Goal: Task Accomplishment & Management: Manage account settings

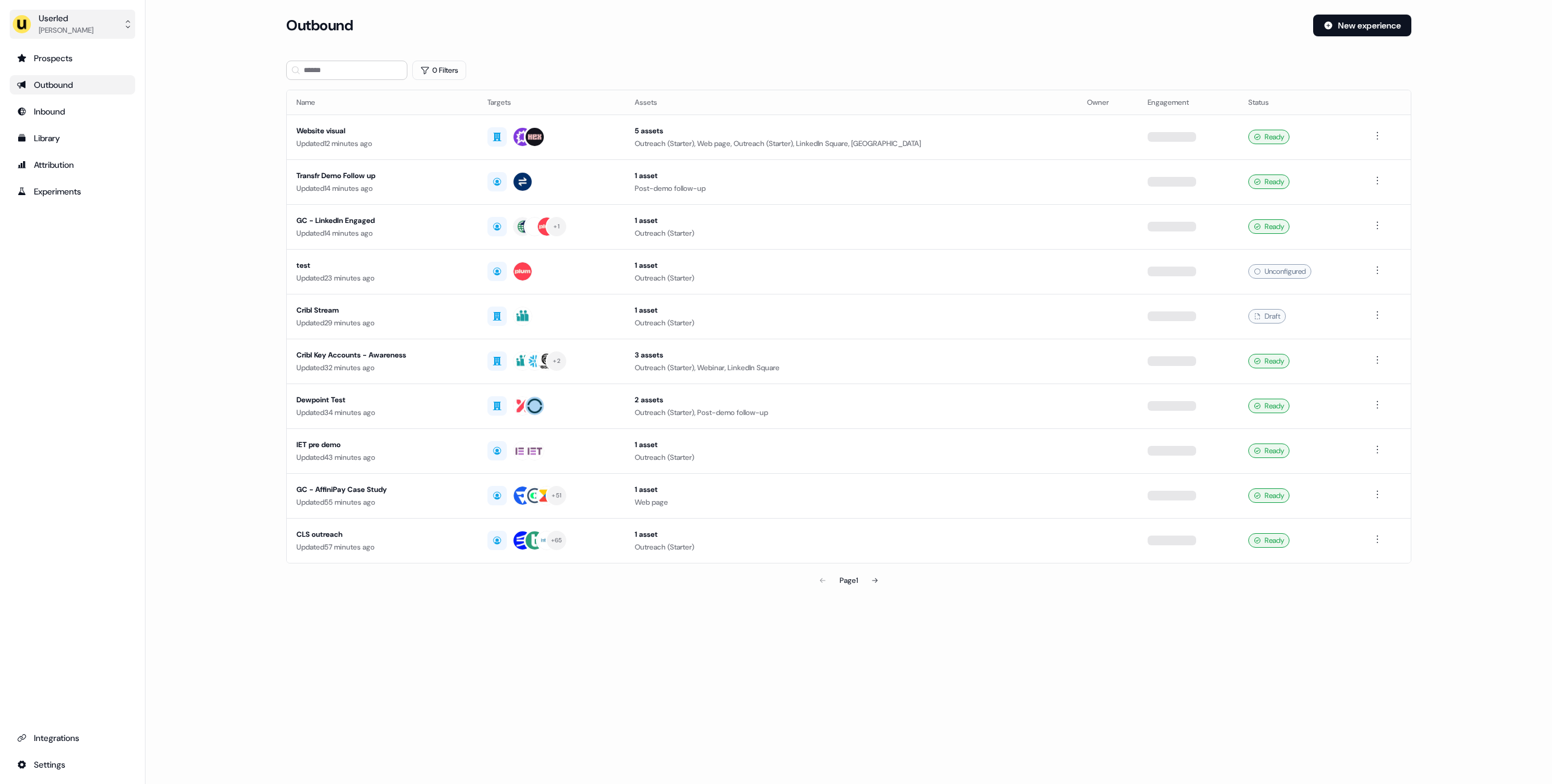
click at [100, 19] on button "Userled [PERSON_NAME]" at bounding box center [73, 25] width 126 height 29
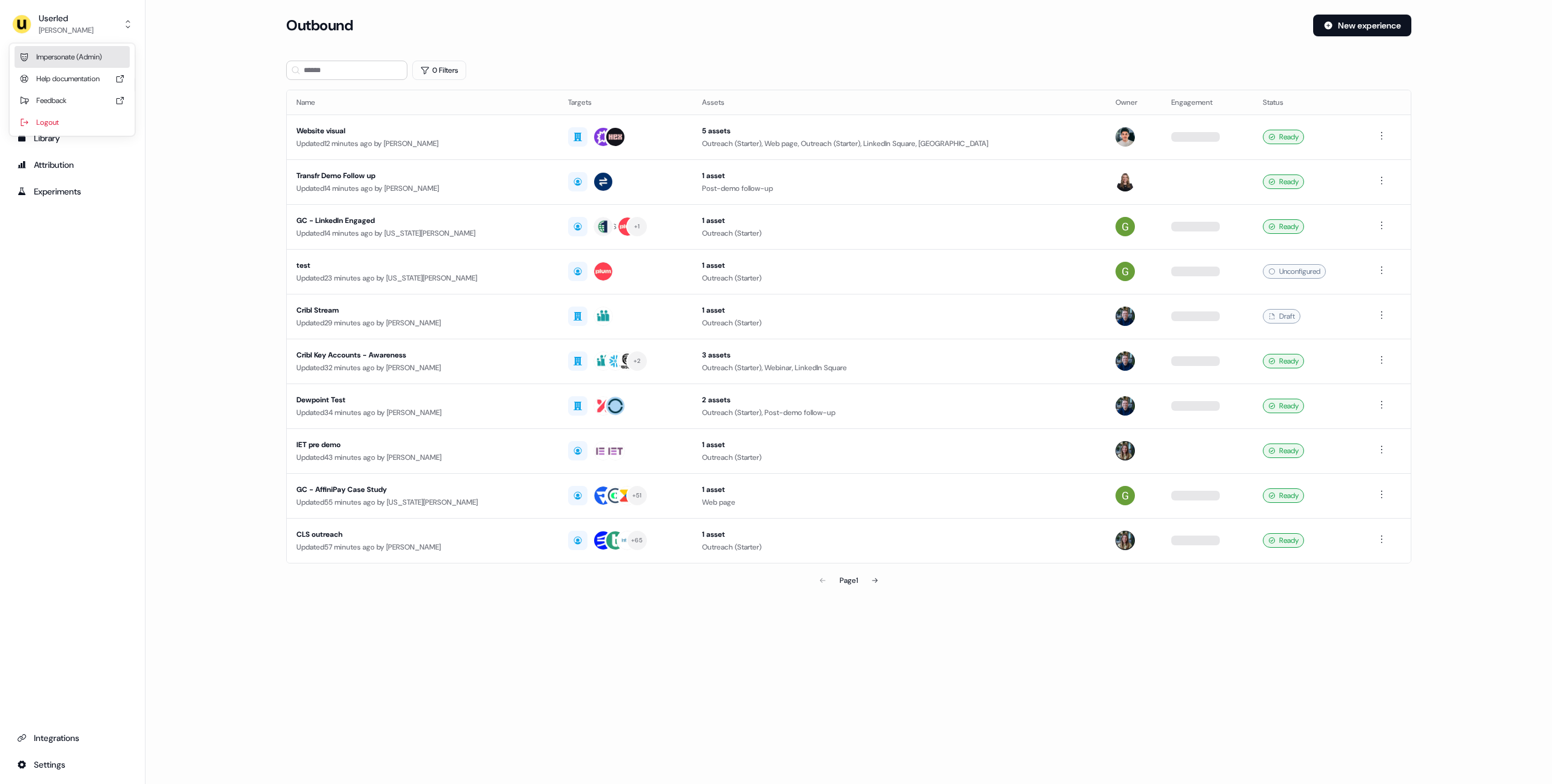
click at [69, 55] on div "Impersonate (Admin)" at bounding box center [72, 57] width 115 height 22
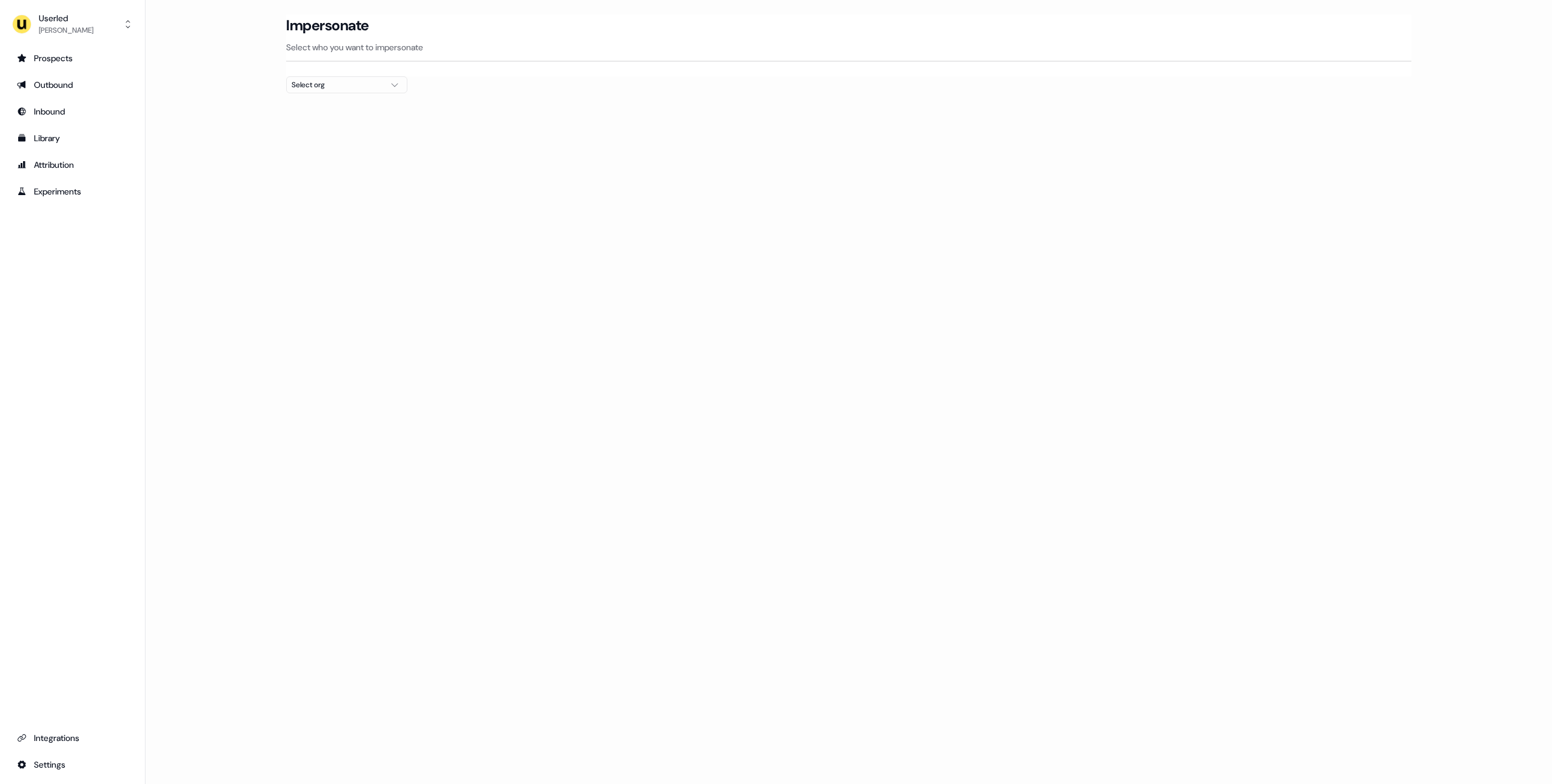
click at [330, 89] on div "Select org" at bounding box center [337, 85] width 91 height 12
type input "******"
